Goal: Information Seeking & Learning: Find specific page/section

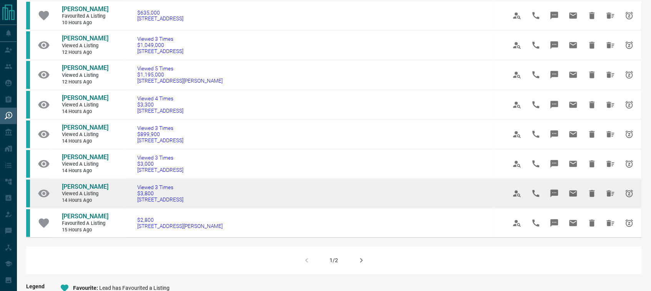
scroll to position [420, 0]
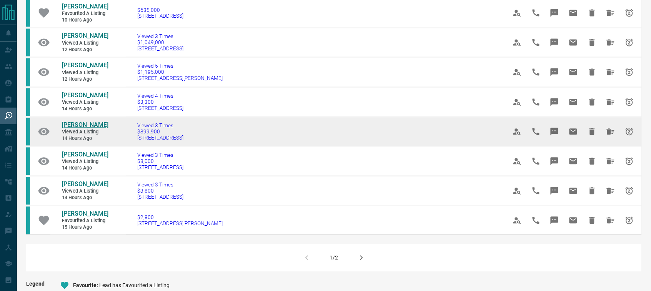
click at [78, 121] on span "[PERSON_NAME]" at bounding box center [85, 124] width 47 height 7
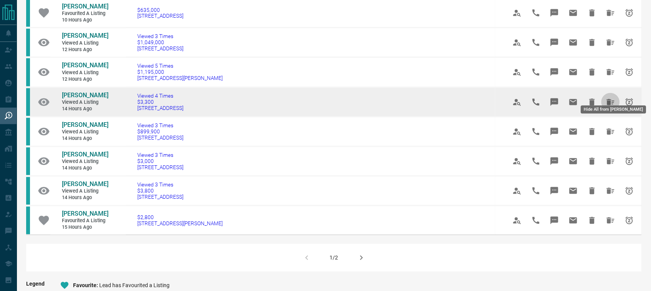
click at [608, 99] on icon "Hide All from John Driscoll" at bounding box center [611, 102] width 8 height 6
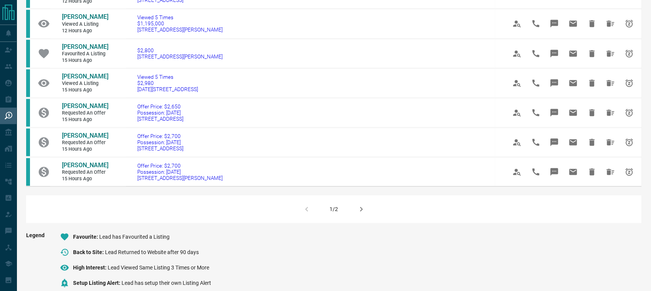
scroll to position [481, 0]
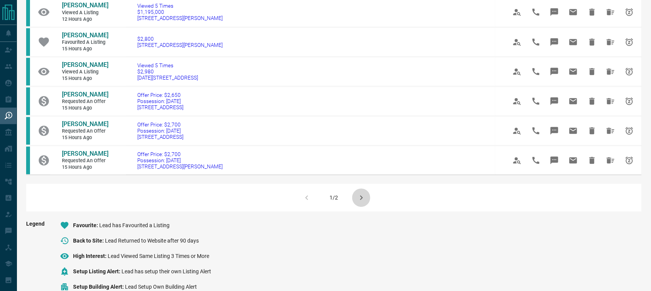
click at [364, 195] on icon "button" at bounding box center [361, 197] width 9 height 9
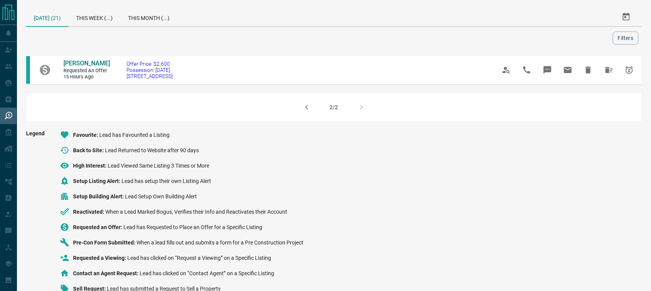
click at [306, 106] on icon "button" at bounding box center [306, 107] width 3 height 5
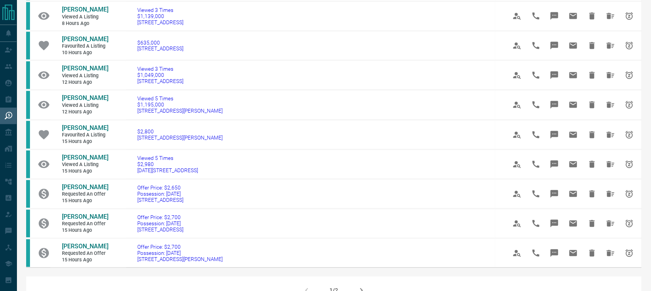
scroll to position [408, 0]
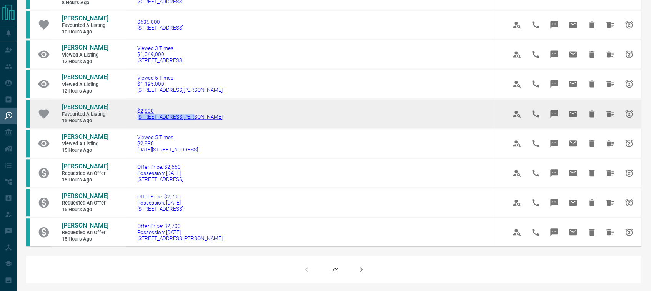
drag, startPoint x: 181, startPoint y: 105, endPoint x: 126, endPoint y: 106, distance: 54.6
click at [126, 106] on td "$2,800 [STREET_ADDRESS][PERSON_NAME]" at bounding box center [310, 114] width 369 height 30
copy span "[STREET_ADDRESS][PERSON_NAME]"
click at [90, 104] on span "[PERSON_NAME]" at bounding box center [85, 107] width 47 height 7
click at [74, 104] on span "[PERSON_NAME]" at bounding box center [85, 107] width 47 height 7
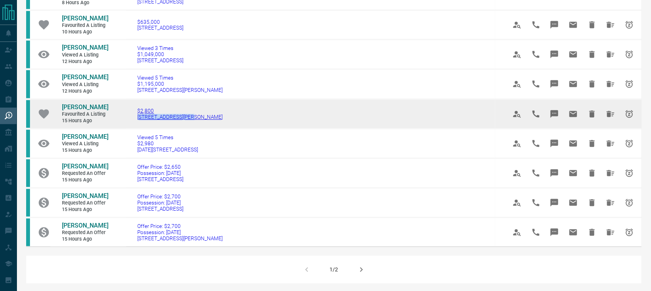
copy span "[STREET_ADDRESS][PERSON_NAME]"
click at [609, 111] on icon "Hide All from Sonia Josipovic" at bounding box center [611, 114] width 8 height 6
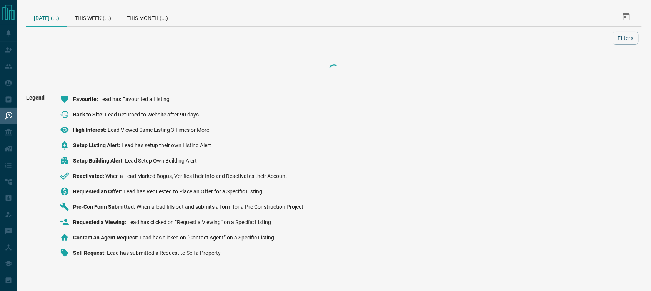
scroll to position [0, 0]
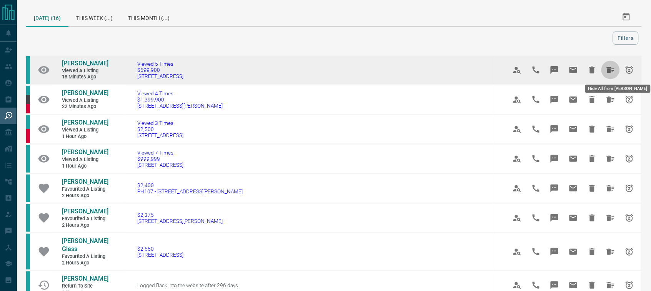
click at [608, 69] on icon "Hide All from Kata Loi" at bounding box center [611, 70] width 8 height 6
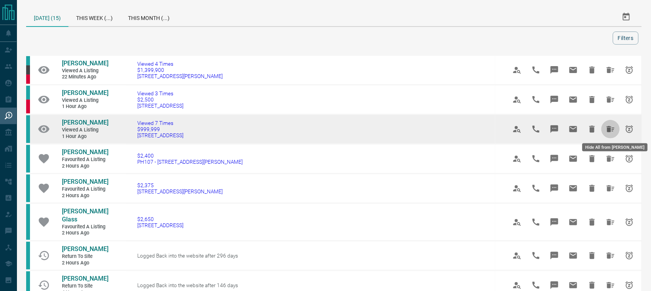
click at [611, 127] on icon "Hide All from Nick Halary" at bounding box center [610, 129] width 9 height 9
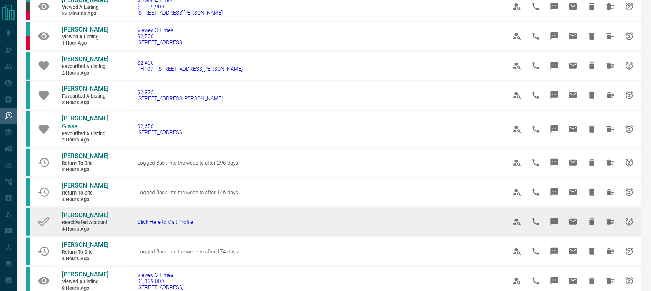
scroll to position [72, 0]
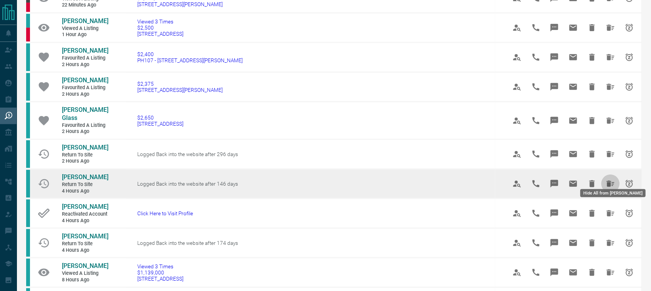
click at [607, 181] on icon "Hide All from Alexa Furlano" at bounding box center [611, 184] width 8 height 6
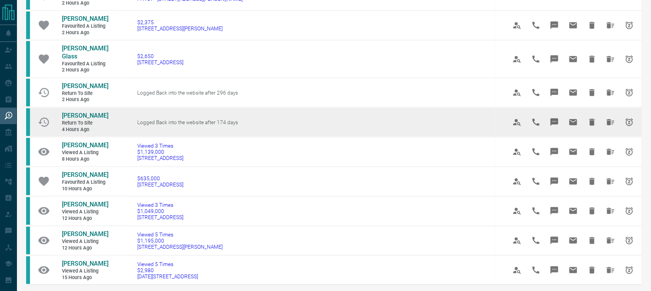
scroll to position [144, 0]
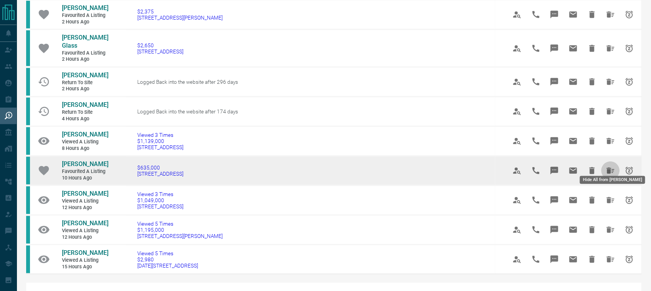
click at [610, 168] on icon "Hide All from James Huang" at bounding box center [611, 171] width 8 height 6
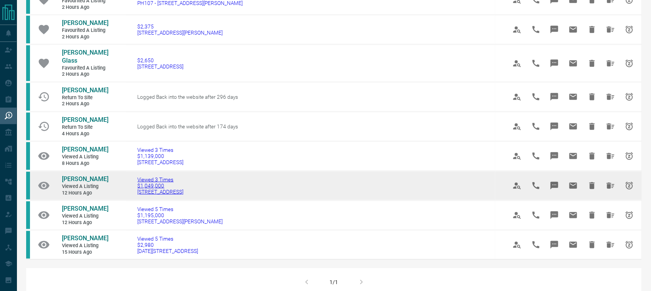
scroll to position [132, 0]
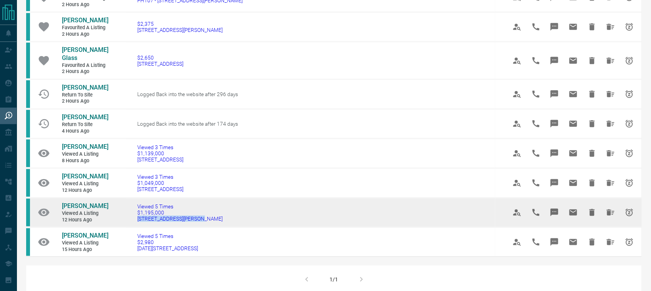
drag, startPoint x: 188, startPoint y: 214, endPoint x: 118, endPoint y: 214, distance: 69.6
click at [126, 214] on td "Viewed 5 Times $1,195,000 [STREET_ADDRESS][PERSON_NAME]" at bounding box center [310, 213] width 369 height 30
click at [70, 202] on span "[PERSON_NAME]" at bounding box center [85, 205] width 47 height 7
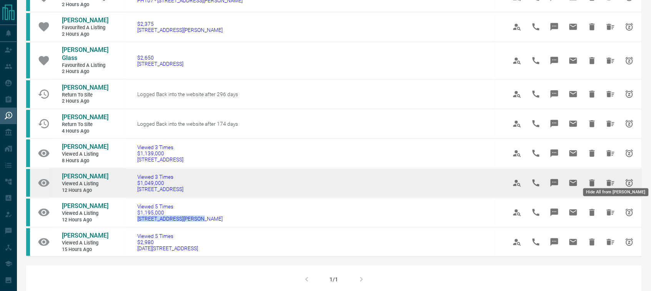
click at [612, 180] on icon "Hide All from Alanna Kit" at bounding box center [611, 183] width 8 height 6
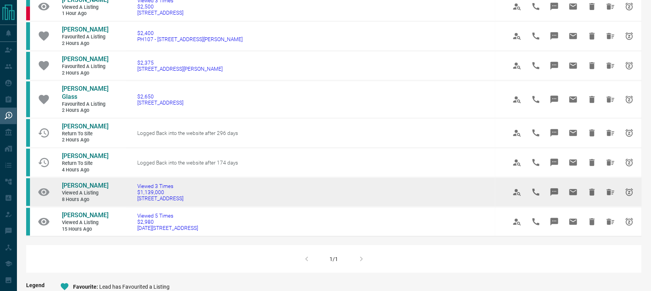
scroll to position [96, 0]
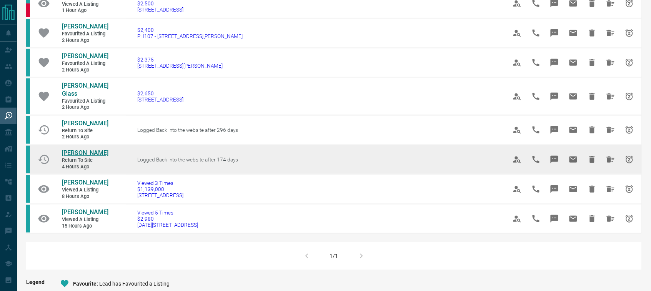
click at [73, 149] on span "[PERSON_NAME]" at bounding box center [85, 152] width 47 height 7
